Goal: Find specific page/section: Find specific page/section

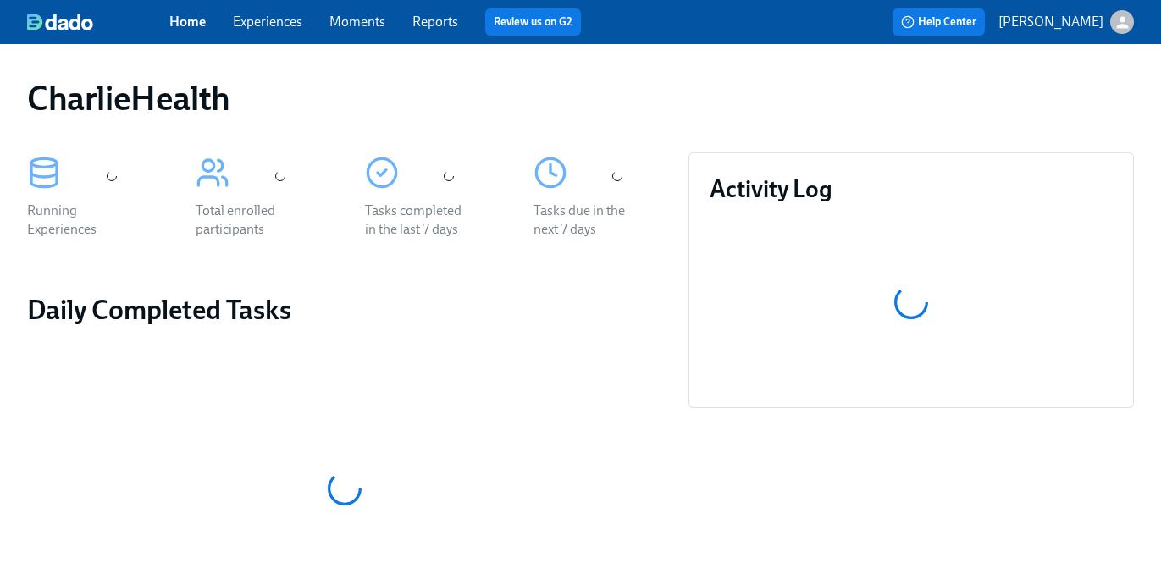
click at [254, 25] on link "Experiences" at bounding box center [267, 22] width 69 height 16
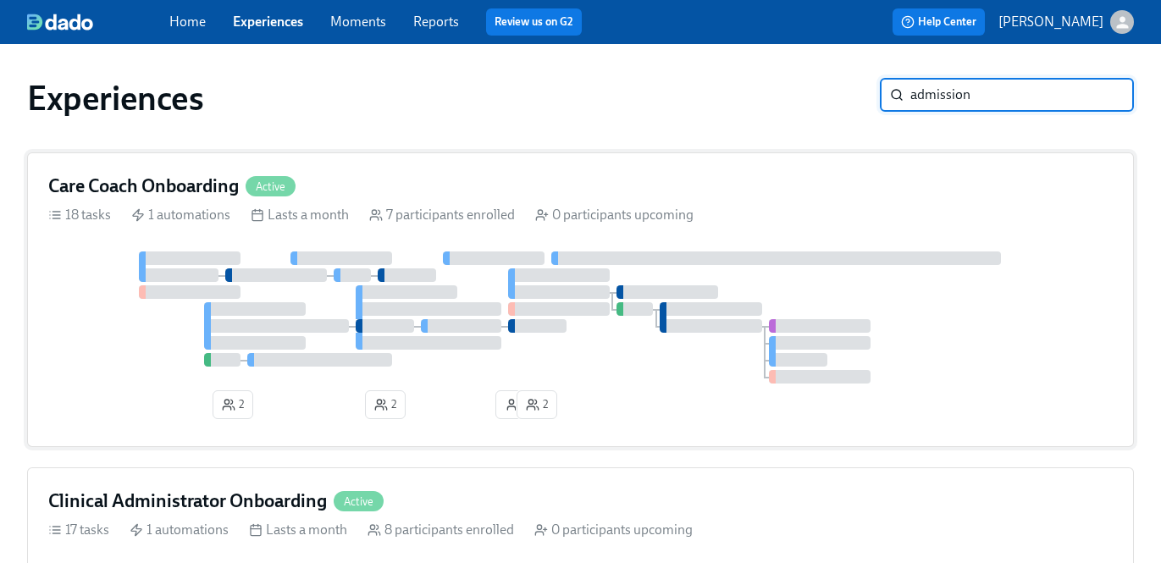
type input "admission"
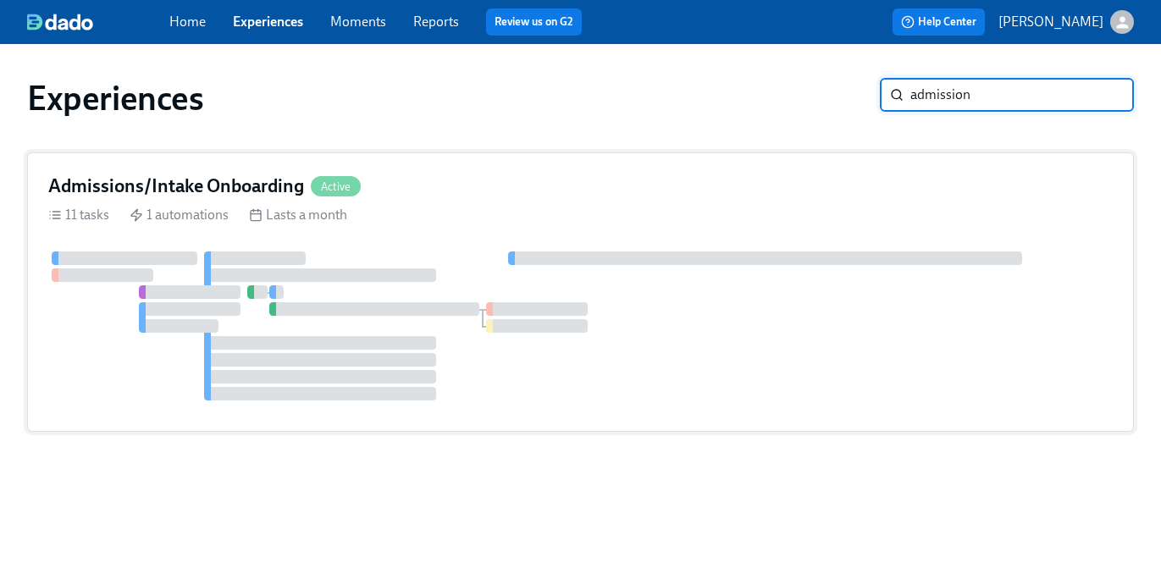
click at [484, 179] on div "Admissions/Intake Onboarding Active" at bounding box center [580, 186] width 1065 height 25
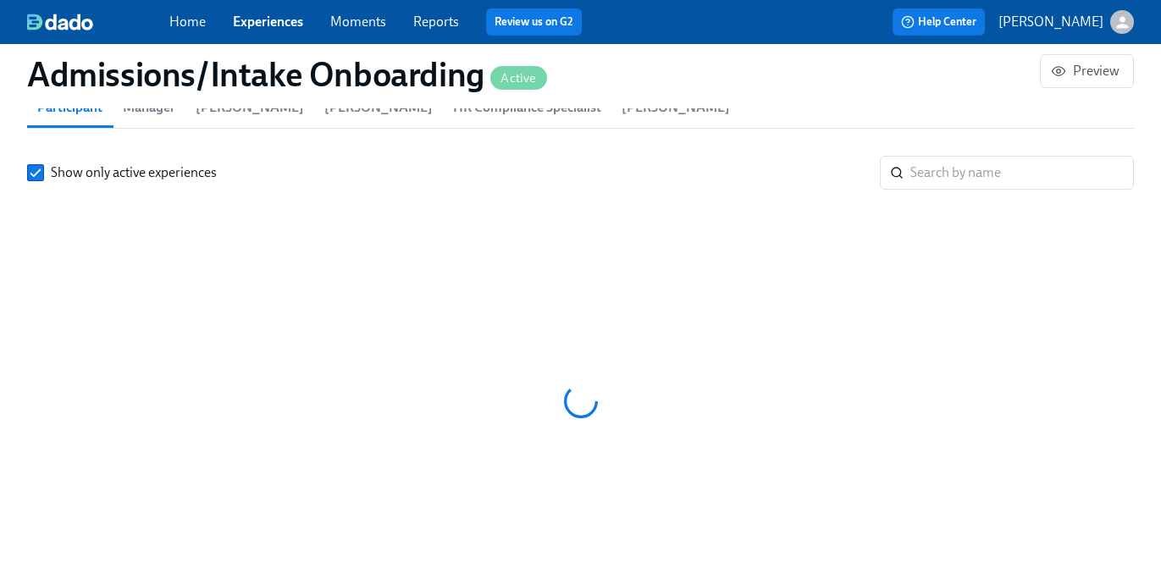
scroll to position [1530, 0]
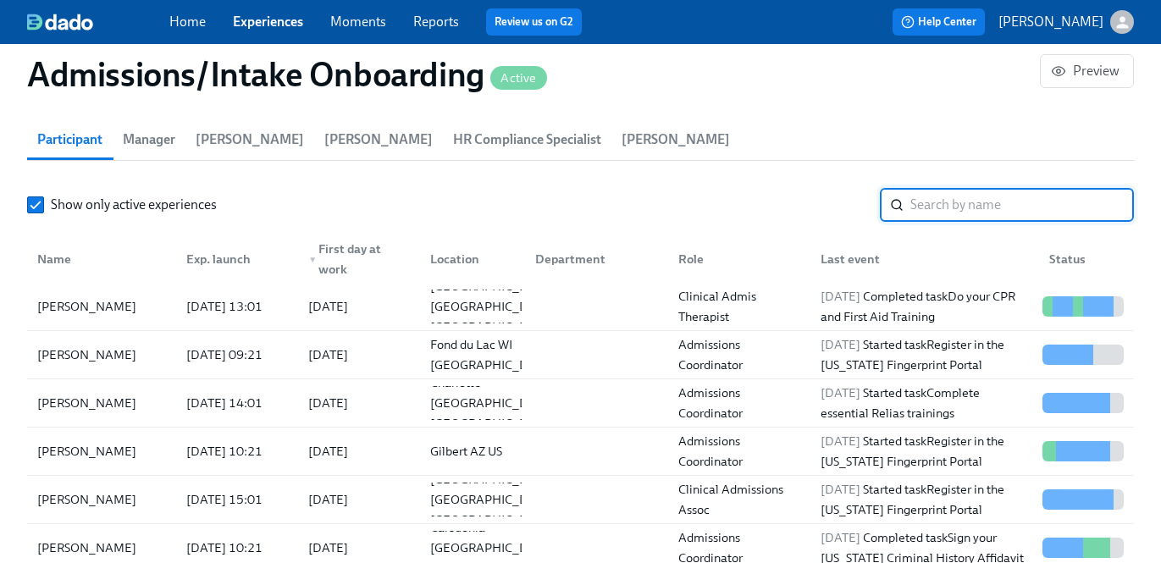
click at [918, 210] on input "search" at bounding box center [1022, 205] width 224 height 34
paste input "Katrina Olivia Chandler"
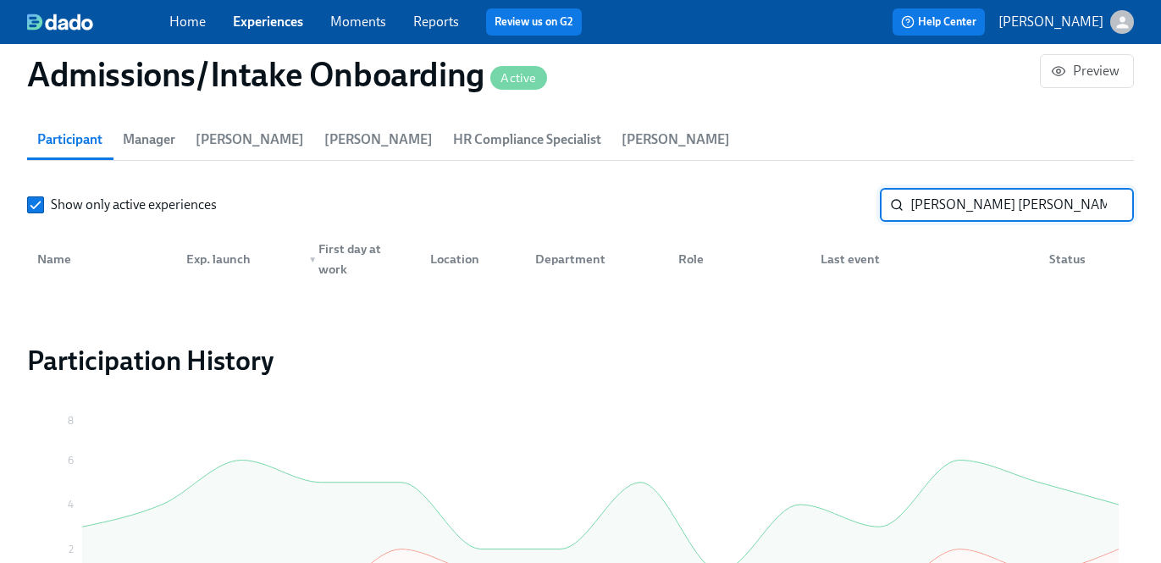
drag, startPoint x: 989, startPoint y: 205, endPoint x: 741, endPoint y: 65, distance: 284.8
type input "Chandler"
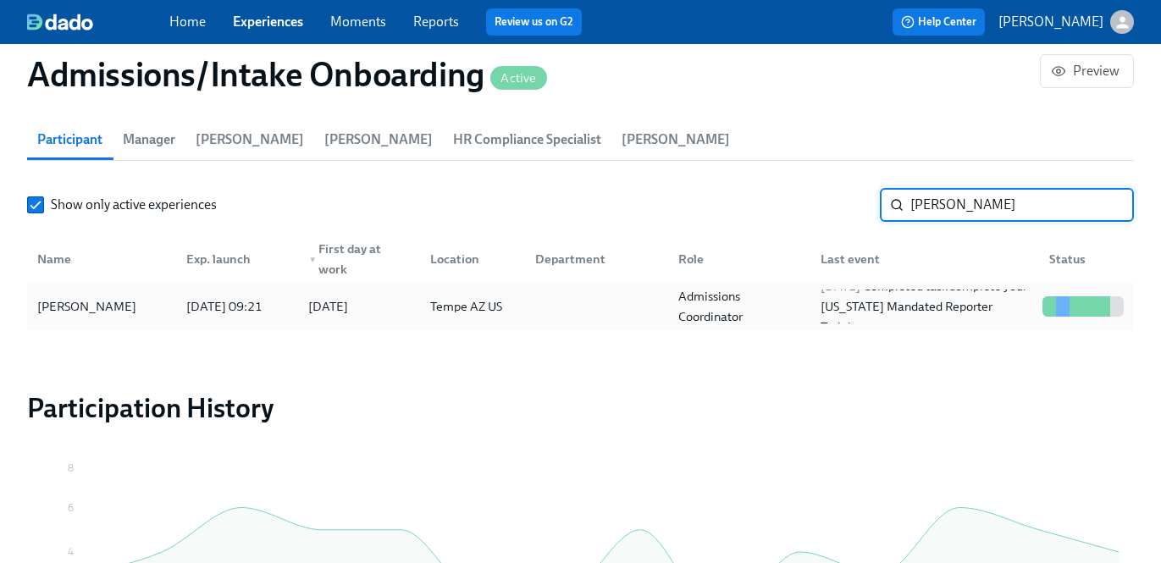
click at [801, 314] on div "Admissions Coordinator" at bounding box center [739, 306] width 135 height 41
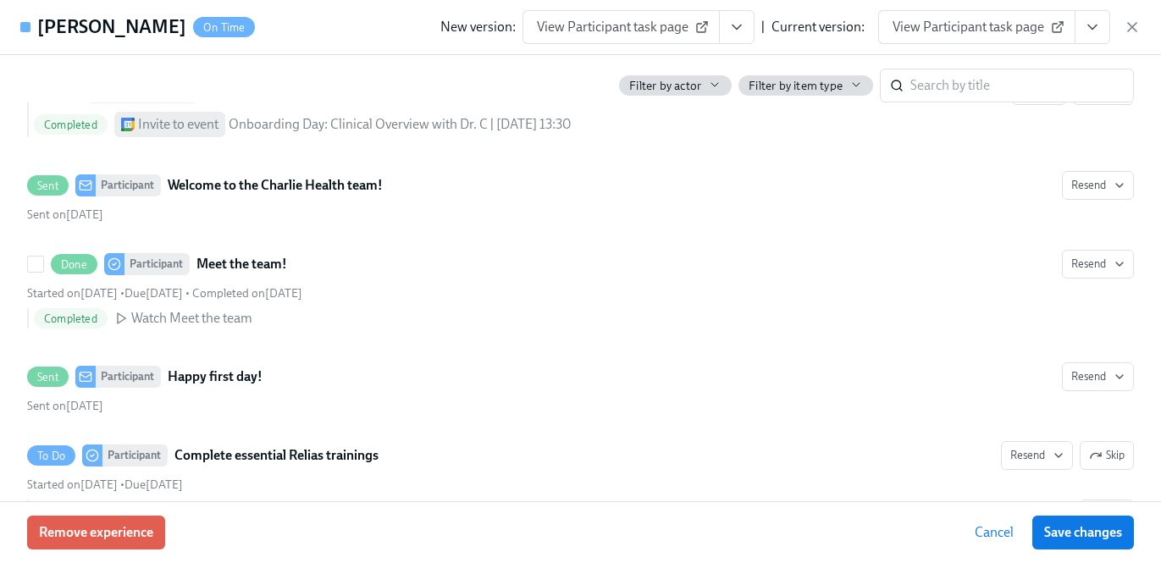
scroll to position [877, 0]
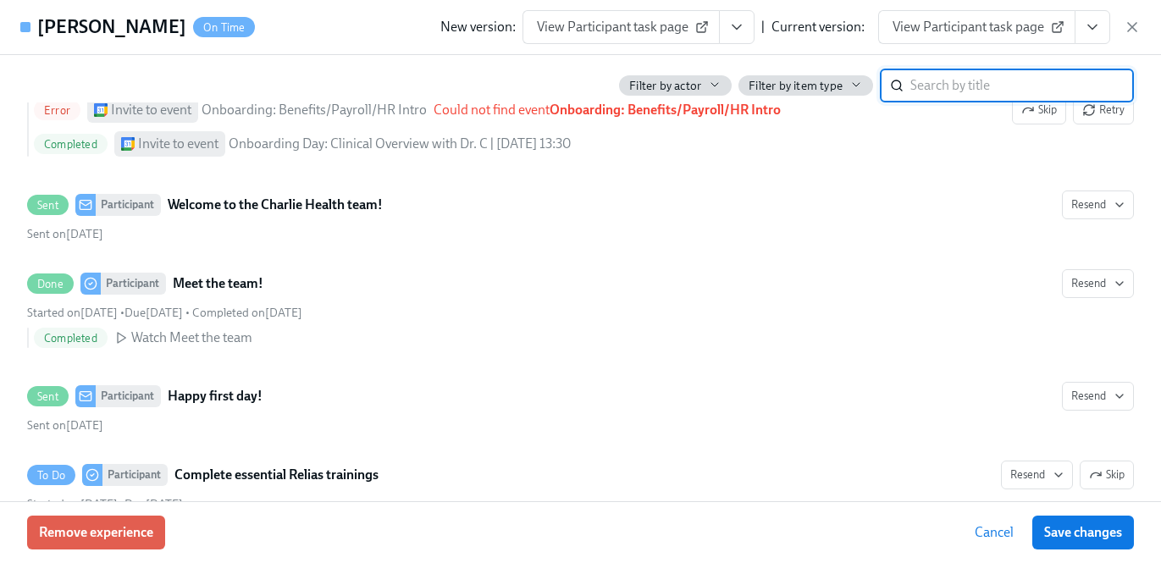
click at [934, 91] on input "search" at bounding box center [1022, 86] width 224 height 34
type input "arizona"
